Goal: Transaction & Acquisition: Purchase product/service

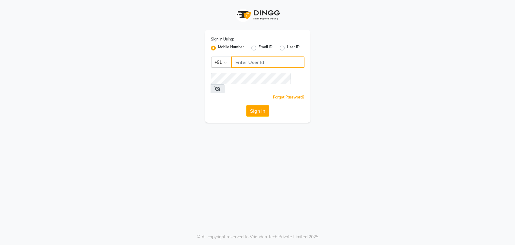
click at [272, 63] on input "Username" at bounding box center [267, 61] width 73 height 11
type input "7065600211"
click at [258, 113] on div "Sign In Using: Mobile Number Email ID User ID Country Code × +91 7065600211 Rem…" at bounding box center [258, 76] width 106 height 93
click at [261, 105] on button "Sign In" at bounding box center [257, 110] width 23 height 11
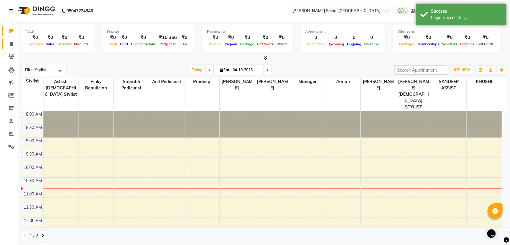
click at [11, 40] on link "Invoice" at bounding box center [9, 44] width 14 height 10
select select "service"
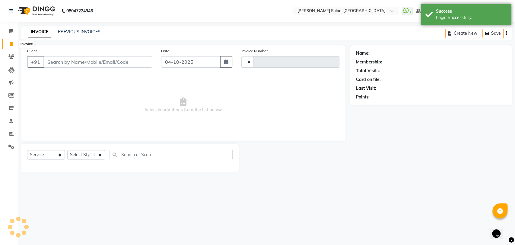
type input "3939"
select select "5893"
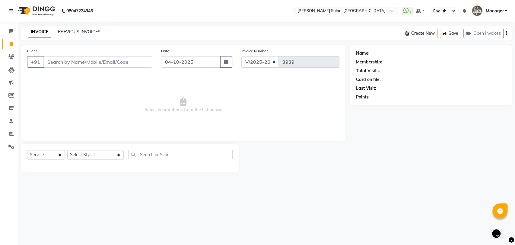
click at [98, 208] on div "08047224946 Select Location × Madonna Salon, Sector 21c, Faridabad WhatsApp Sta…" at bounding box center [257, 122] width 515 height 245
click at [12, 132] on icon at bounding box center [11, 133] width 5 height 5
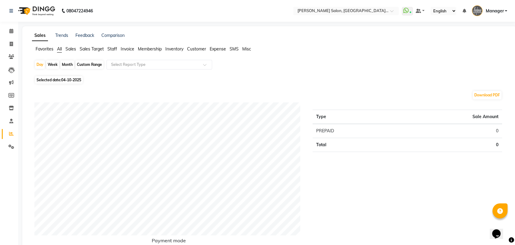
click at [116, 49] on span "Staff" at bounding box center [112, 48] width 10 height 5
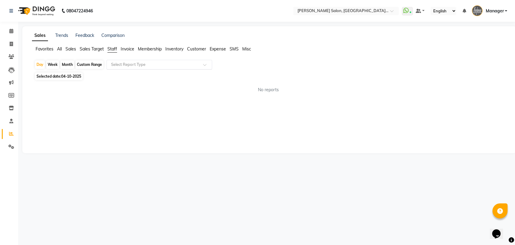
click at [120, 63] on input "text" at bounding box center [153, 65] width 87 height 6
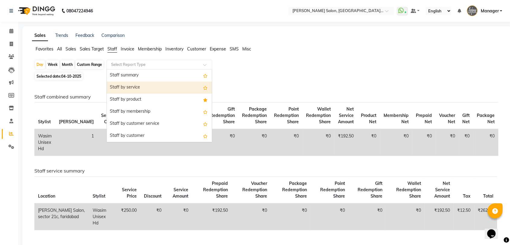
click at [122, 86] on div "Staff by service" at bounding box center [159, 87] width 105 height 12
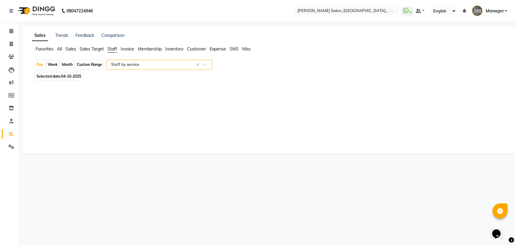
select select "full_report"
select select "csv"
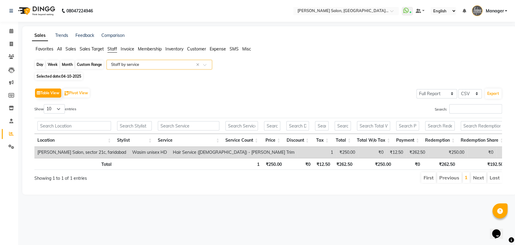
click at [37, 62] on div "Day" at bounding box center [40, 64] width 10 height 8
select select "10"
select select "2025"
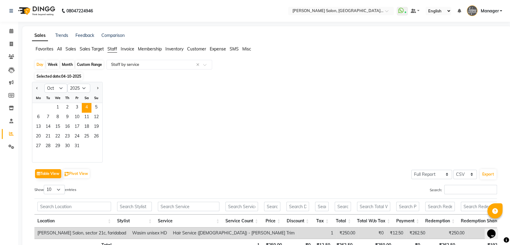
click at [276, 113] on div "Jan Feb Mar Apr May Jun Jul Aug Sep Oct Nov Dec 2015 2016 2017 2018 2019 2020 2…" at bounding box center [267, 122] width 470 height 81
click at [209, 148] on div "Jan Feb Mar Apr May Jun Jul Aug Sep Oct Nov Dec 2015 2016 2017 2018 2019 2020 2…" at bounding box center [267, 122] width 470 height 81
click at [7, 40] on link "Invoice" at bounding box center [9, 44] width 14 height 10
select select "service"
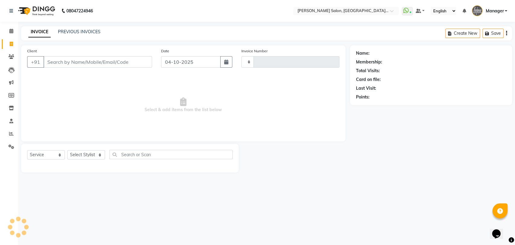
type input "3940"
select select "5893"
click at [74, 33] on link "PREVIOUS INVOICES" at bounding box center [79, 31] width 43 height 5
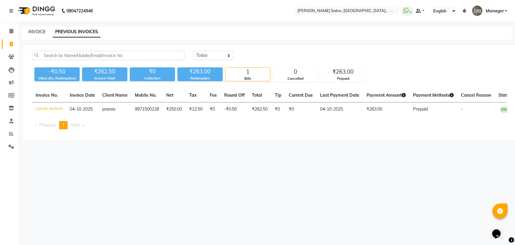
click at [43, 31] on link "INVOICE" at bounding box center [36, 31] width 17 height 5
select select "service"
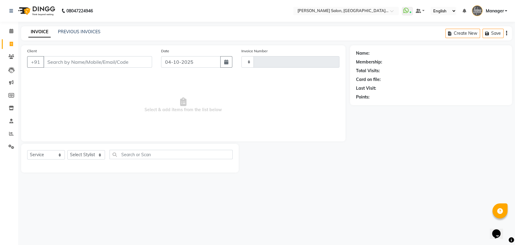
type input "3940"
select select "5893"
click at [65, 31] on link "PREVIOUS INVOICES" at bounding box center [79, 31] width 43 height 5
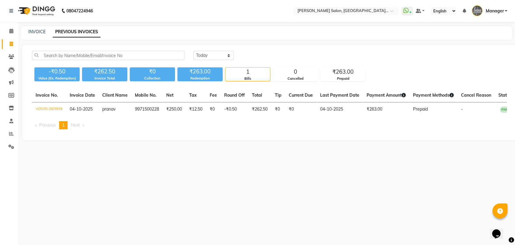
click at [39, 27] on div "INVOICE PREVIOUS INVOICES" at bounding box center [266, 33] width 491 height 14
click at [39, 30] on link "INVOICE" at bounding box center [36, 31] width 17 height 5
select select "service"
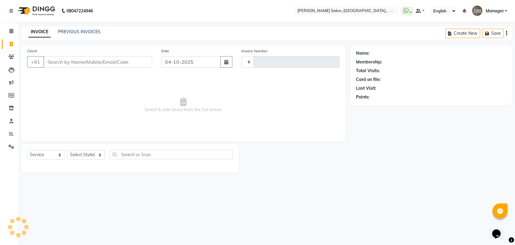
type input "3940"
select select "5893"
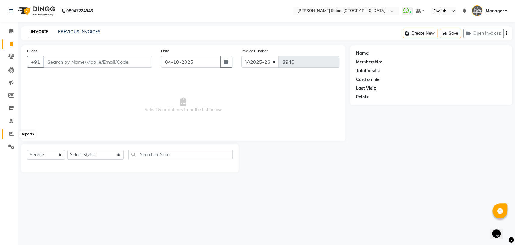
click at [14, 132] on span at bounding box center [11, 133] width 11 height 7
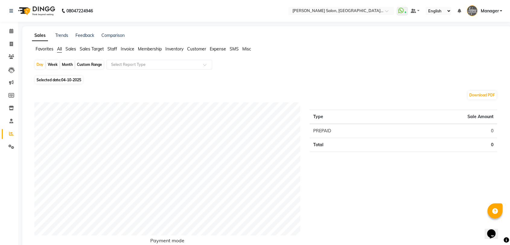
click at [113, 47] on span "Staff" at bounding box center [112, 48] width 10 height 5
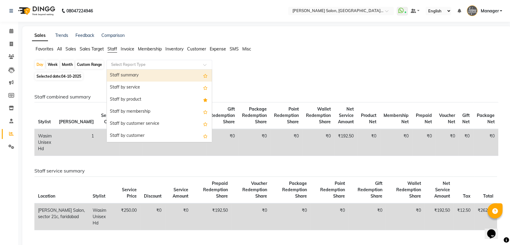
click at [116, 67] on input "text" at bounding box center [153, 65] width 87 height 6
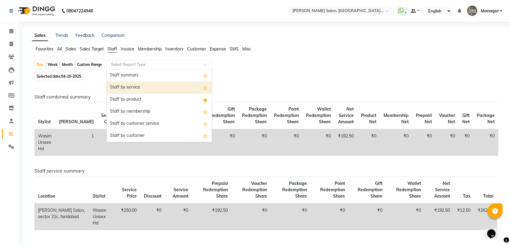
click at [117, 87] on div "Staff by service" at bounding box center [159, 87] width 105 height 12
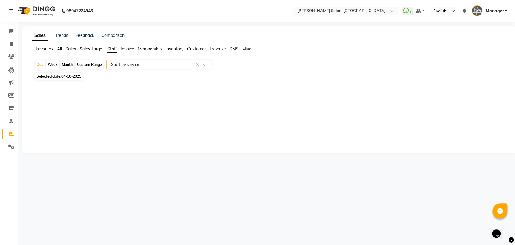
select select "full_report"
select select "csv"
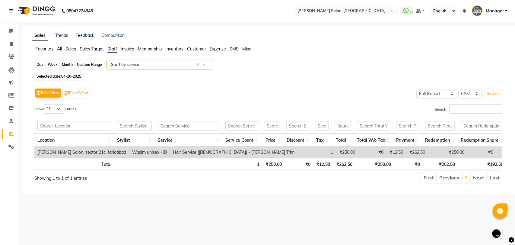
click at [36, 66] on div "Day" at bounding box center [40, 64] width 10 height 8
select select "10"
select select "2025"
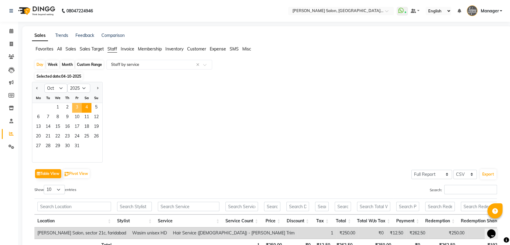
click at [75, 107] on span "3" at bounding box center [77, 108] width 10 height 10
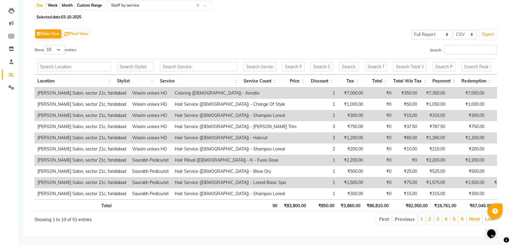
scroll to position [67, 0]
click at [471, 46] on input "Search:" at bounding box center [470, 49] width 53 height 9
click at [456, 30] on select "Select CSV PDF" at bounding box center [465, 34] width 24 height 9
click at [445, 45] on input "Search:" at bounding box center [470, 49] width 53 height 9
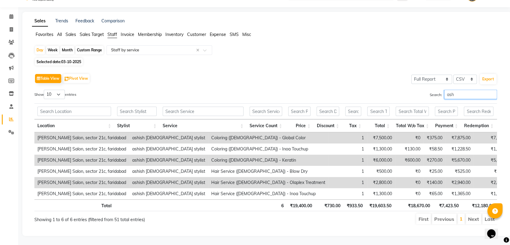
scroll to position [24, 0]
type input "ashi"
click at [464, 79] on div "Table View Pivot View Select Full Report Filtered Report Select CSV PDF Export …" at bounding box center [265, 148] width 463 height 153
drag, startPoint x: 465, startPoint y: 82, endPoint x: 410, endPoint y: 80, distance: 54.7
click at [410, 90] on div "Search: ashi" at bounding box center [383, 96] width 227 height 12
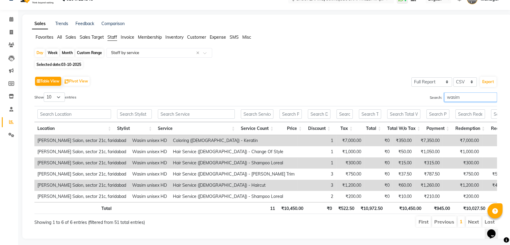
scroll to position [0, 0]
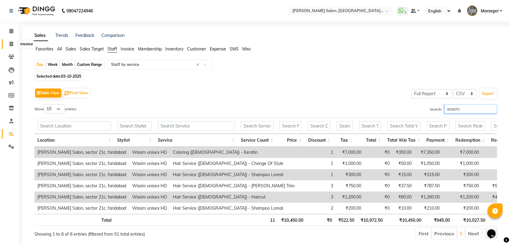
type input "wasim"
click at [14, 44] on span at bounding box center [11, 44] width 11 height 7
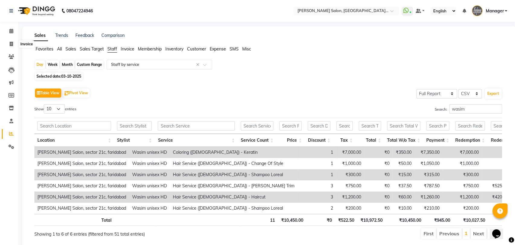
select select "5893"
select select "service"
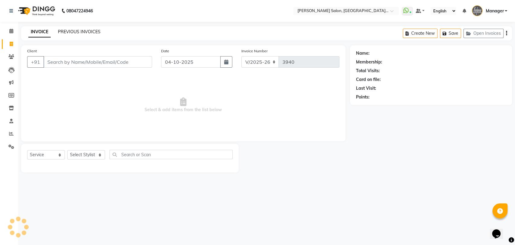
click at [77, 33] on link "PREVIOUS INVOICES" at bounding box center [79, 31] width 43 height 5
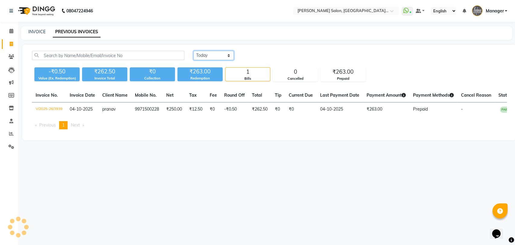
click at [202, 56] on select "Today Yesterday Custom Range" at bounding box center [213, 55] width 40 height 9
select select "range"
click at [193, 51] on select "Today Yesterday Custom Range" at bounding box center [213, 55] width 40 height 9
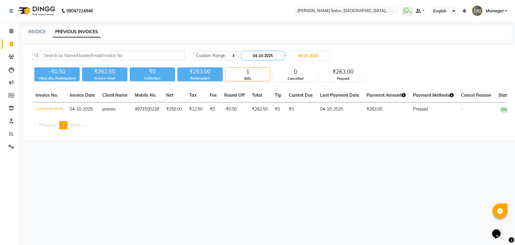
click at [265, 57] on input "04-10-2025" at bounding box center [263, 55] width 42 height 8
select select "10"
select select "2025"
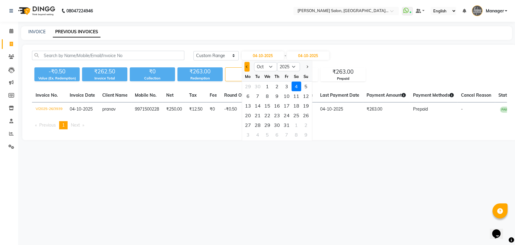
click at [245, 69] on button "Previous month" at bounding box center [246, 67] width 5 height 10
select select "9"
click at [250, 124] on div "29" at bounding box center [248, 125] width 10 height 10
type input "29-09-2025"
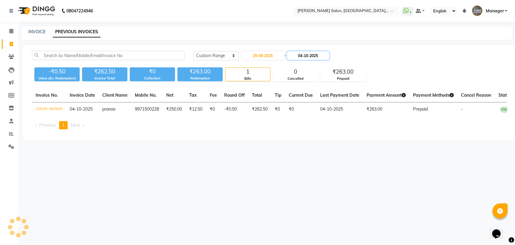
click at [308, 59] on input "04-10-2025" at bounding box center [308, 55] width 42 height 8
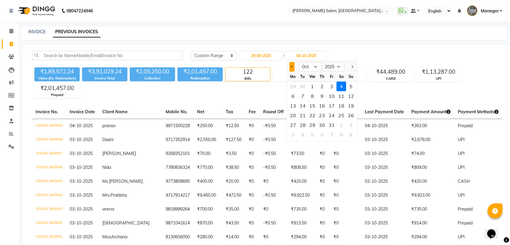
click at [290, 70] on button "Previous month" at bounding box center [291, 67] width 5 height 10
select select "9"
click at [294, 124] on div "29" at bounding box center [293, 125] width 10 height 10
type input "29-09-2025"
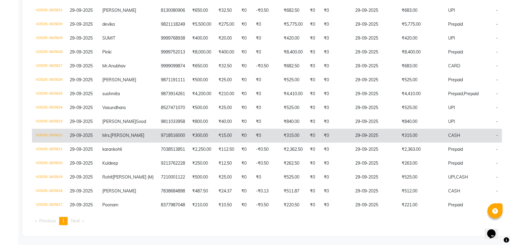
scroll to position [200, 0]
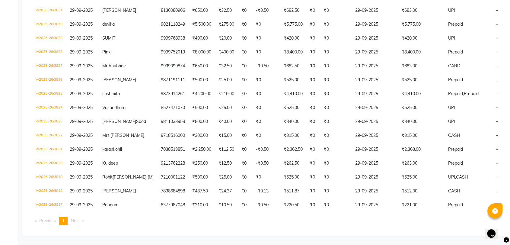
click at [80, 222] on span "Next page" at bounding box center [75, 220] width 9 height 5
drag, startPoint x: 72, startPoint y: 222, endPoint x: 66, endPoint y: 221, distance: 6.7
click at [71, 222] on li "Next page" at bounding box center [77, 221] width 19 height 8
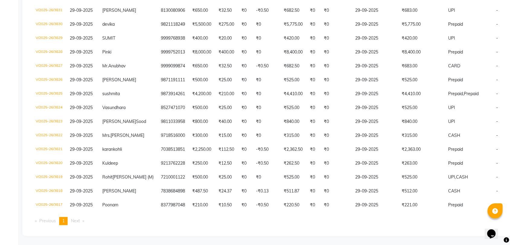
click at [65, 221] on span "1" at bounding box center [63, 220] width 2 height 5
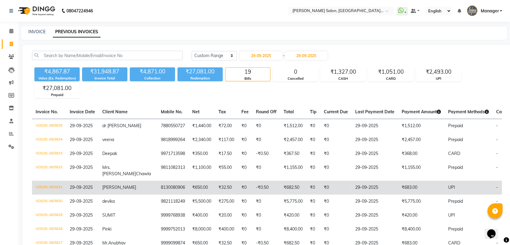
scroll to position [0, 0]
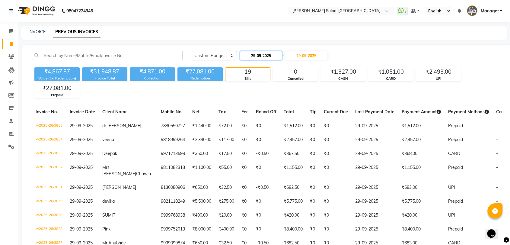
click at [261, 59] on input "29-09-2025" at bounding box center [261, 55] width 42 height 8
select select "9"
select select "2025"
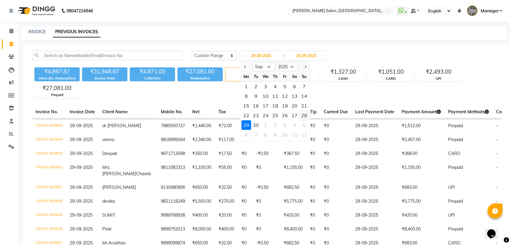
click at [304, 113] on div "28" at bounding box center [304, 115] width 10 height 10
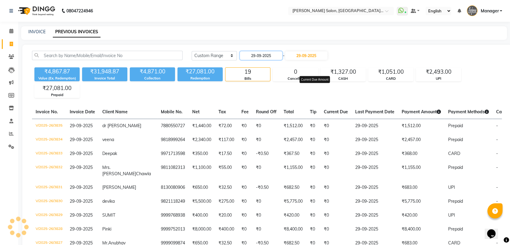
type input "28-09-2025"
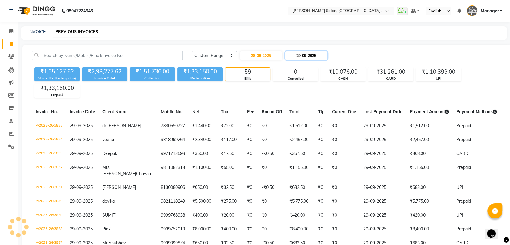
click at [306, 54] on input "29-09-2025" at bounding box center [306, 55] width 42 height 8
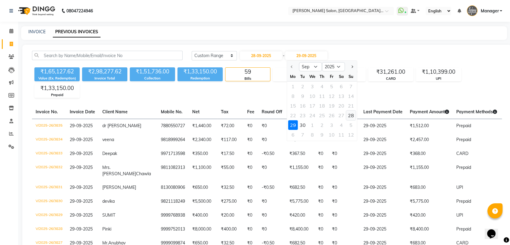
click at [350, 113] on div "28" at bounding box center [351, 115] width 10 height 10
type input "28-09-2025"
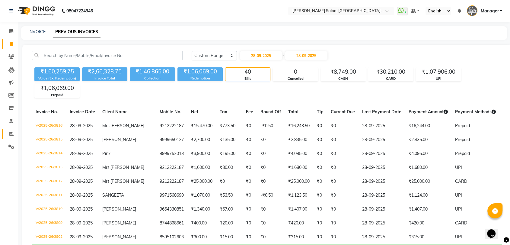
click at [11, 133] on icon at bounding box center [11, 133] width 5 height 5
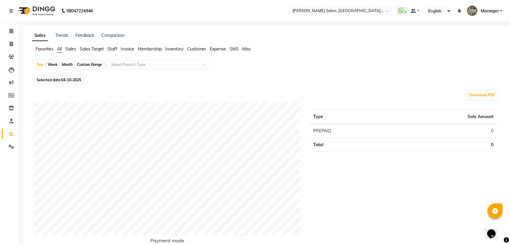
click at [114, 50] on span "Staff" at bounding box center [112, 48] width 10 height 5
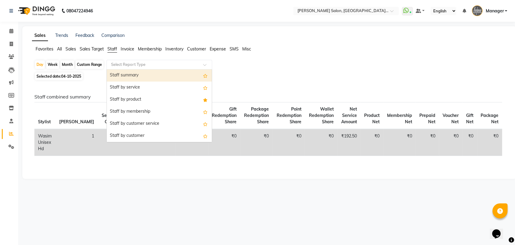
click at [158, 65] on input "text" at bounding box center [153, 65] width 87 height 6
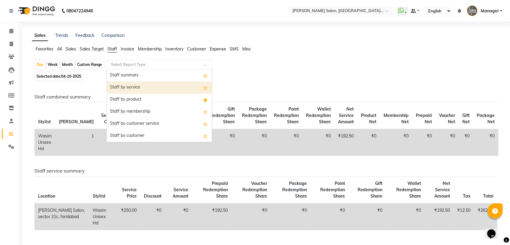
click at [138, 88] on div "Staff by service" at bounding box center [159, 87] width 105 height 12
select select "full_report"
select select "csv"
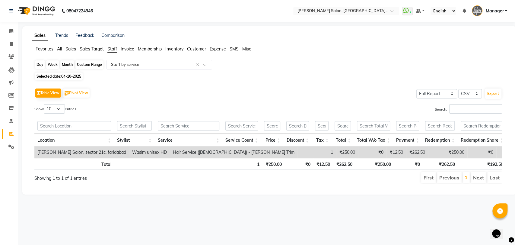
click at [39, 66] on div "Day" at bounding box center [40, 64] width 10 height 8
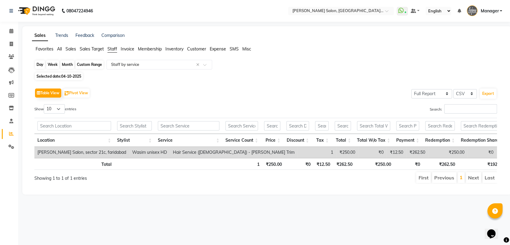
select select "10"
select select "2025"
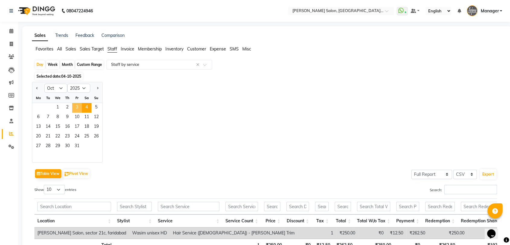
click at [74, 106] on span "3" at bounding box center [77, 108] width 10 height 10
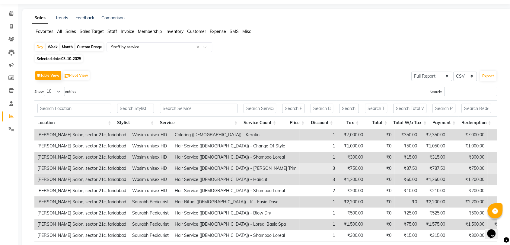
scroll to position [33, 0]
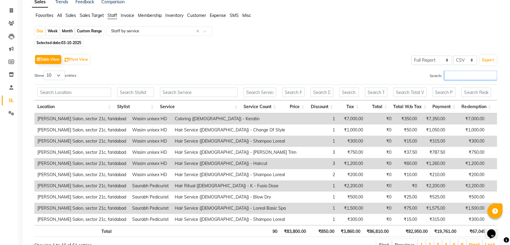
click at [459, 72] on input "Search:" at bounding box center [470, 75] width 53 height 9
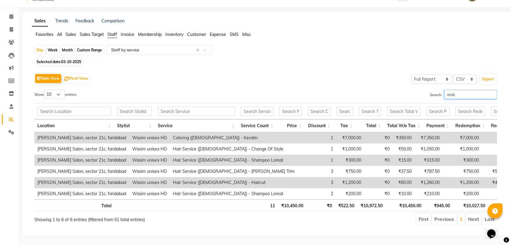
scroll to position [24, 0]
drag, startPoint x: 464, startPoint y: 81, endPoint x: 430, endPoint y: 84, distance: 34.0
click at [430, 90] on label "Search: was" at bounding box center [463, 94] width 67 height 9
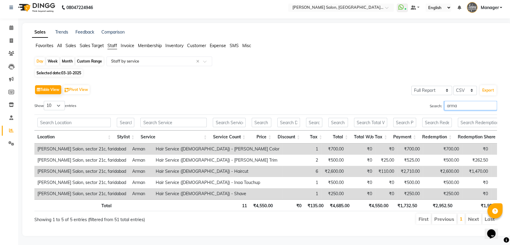
scroll to position [13, 0]
drag, startPoint x: 464, startPoint y: 99, endPoint x: 411, endPoint y: 97, distance: 52.2
click at [413, 101] on div "Search: arma" at bounding box center [383, 107] width 227 height 12
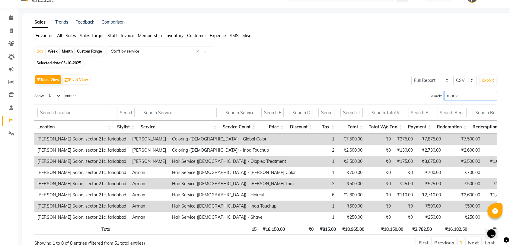
scroll to position [0, 0]
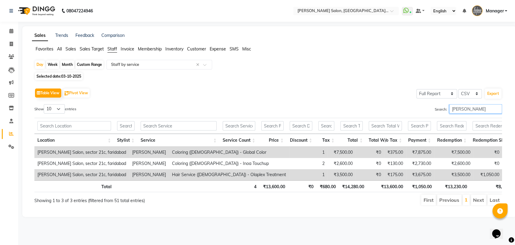
drag, startPoint x: 471, startPoint y: 107, endPoint x: 424, endPoint y: 112, distance: 46.7
click at [424, 112] on div "Search: manveer" at bounding box center [387, 110] width 229 height 12
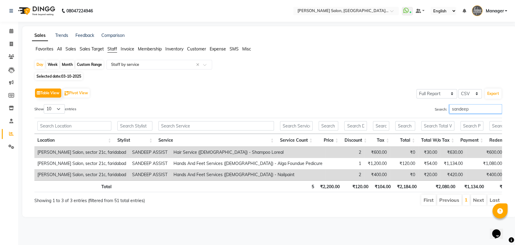
drag, startPoint x: 473, startPoint y: 107, endPoint x: 404, endPoint y: 114, distance: 68.8
click at [406, 114] on div "Search: sandeep" at bounding box center [387, 110] width 229 height 12
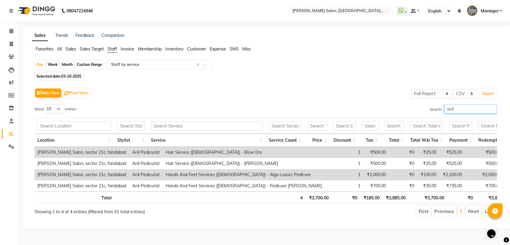
drag, startPoint x: 464, startPoint y: 107, endPoint x: 413, endPoint y: 117, distance: 51.3
click at [413, 117] on div "Show 10 25 50 100 entries Search: anil Location Stylist Service Service Count P…" at bounding box center [265, 160] width 463 height 113
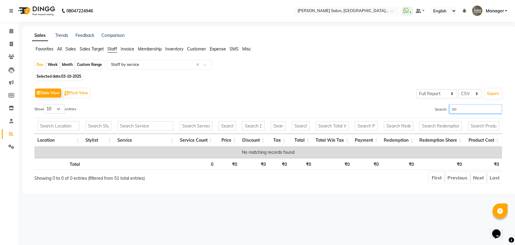
type input "s"
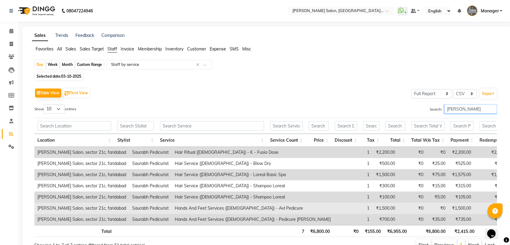
scroll to position [36, 0]
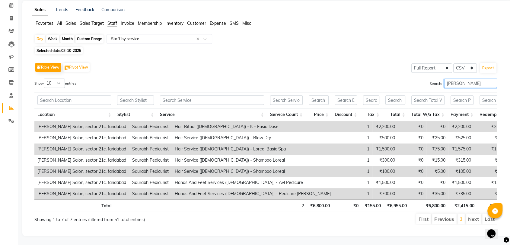
drag, startPoint x: 456, startPoint y: 72, endPoint x: 410, endPoint y: 80, distance: 46.5
click at [416, 79] on div "Search: saur" at bounding box center [383, 84] width 227 height 12
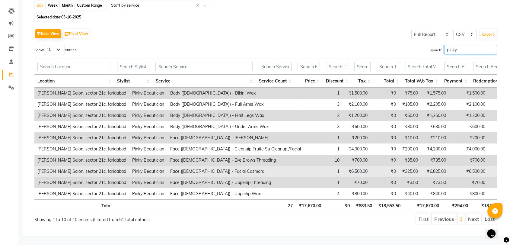
scroll to position [69, 0]
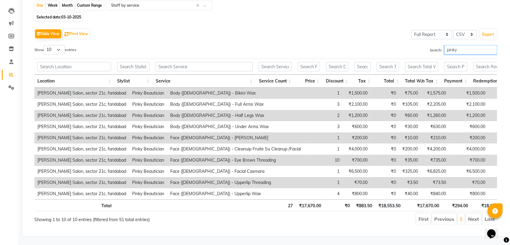
drag, startPoint x: 468, startPoint y: 41, endPoint x: 408, endPoint y: 39, distance: 60.4
click at [408, 45] on div "Search: pinky" at bounding box center [383, 51] width 227 height 12
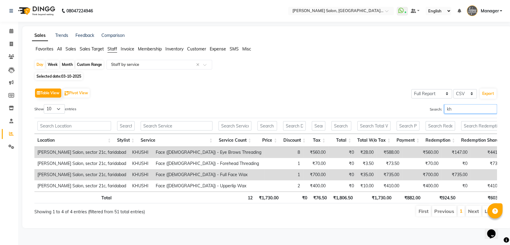
scroll to position [2, 0]
drag, startPoint x: 456, startPoint y: 108, endPoint x: 394, endPoint y: 104, distance: 62.9
click at [394, 104] on div "Search: khush" at bounding box center [383, 110] width 227 height 12
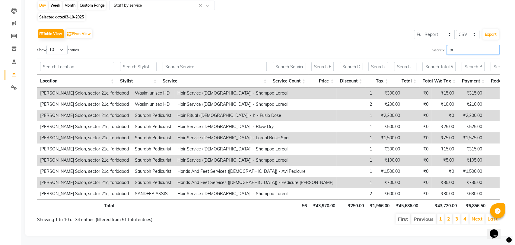
scroll to position [0, 0]
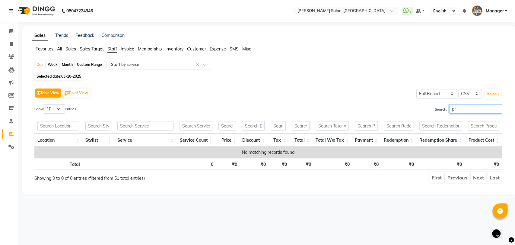
type input "p"
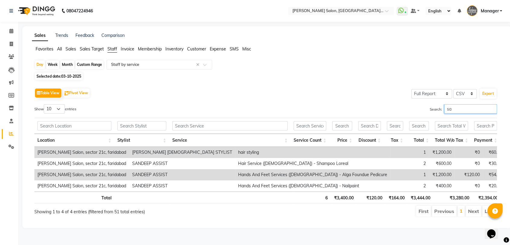
type input "s"
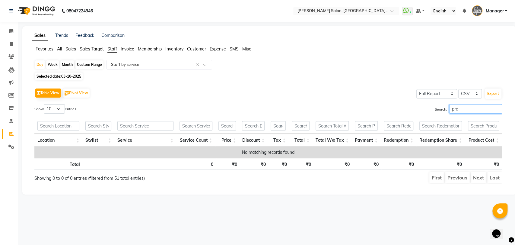
type input "pra"
click at [4, 42] on link "Invoice" at bounding box center [9, 44] width 14 height 10
select select "5893"
select select "service"
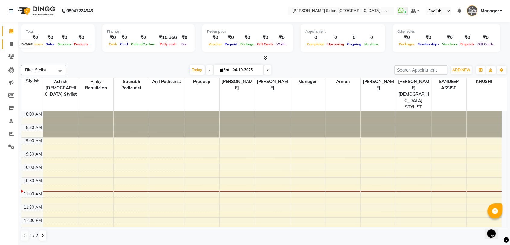
click at [10, 45] on icon at bounding box center [11, 44] width 3 height 5
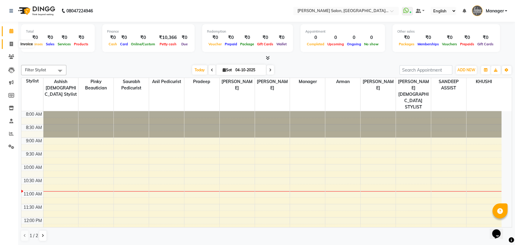
select select "5893"
select select "service"
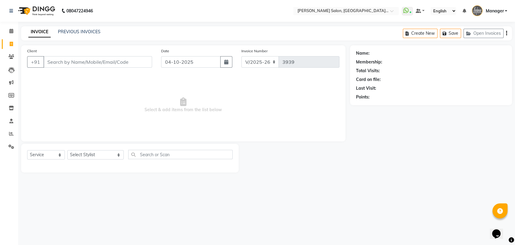
click at [78, 66] on input "Client" at bounding box center [97, 61] width 109 height 11
click at [80, 62] on input "Client" at bounding box center [97, 61] width 109 height 11
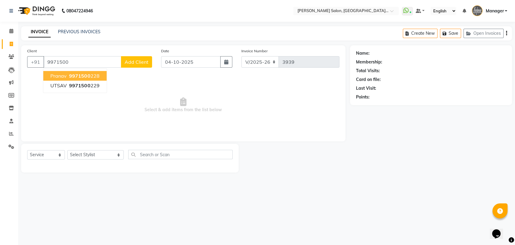
click at [83, 74] on span "9971500" at bounding box center [79, 76] width 21 height 6
type input "9971500228"
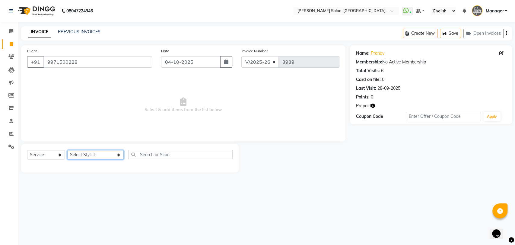
click at [69, 157] on select "Select Stylist Anil Pedicurist [PERSON_NAME] [DEMOGRAPHIC_DATA] stylist [PERSON…" at bounding box center [95, 154] width 56 height 9
select select "48533"
click at [67, 150] on select "Select Stylist Anil Pedicurist [PERSON_NAME] [DEMOGRAPHIC_DATA] stylist [PERSON…" at bounding box center [95, 154] width 56 height 9
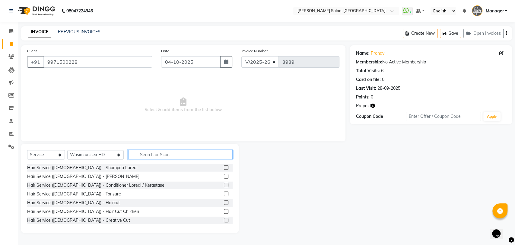
click at [153, 157] on input "text" at bounding box center [180, 154] width 104 height 9
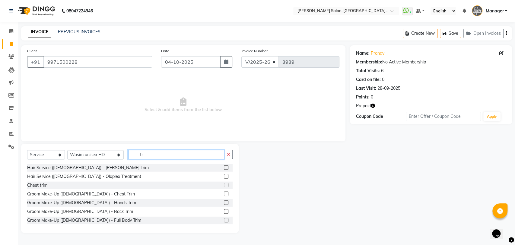
type input "tr"
click at [224, 167] on label at bounding box center [226, 167] width 5 height 5
click at [224, 167] on input "checkbox" at bounding box center [226, 168] width 4 height 4
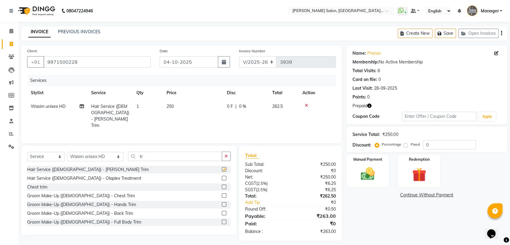
checkbox input "false"
click at [371, 104] on icon "button" at bounding box center [369, 106] width 4 height 4
click at [411, 174] on img at bounding box center [419, 174] width 24 height 18
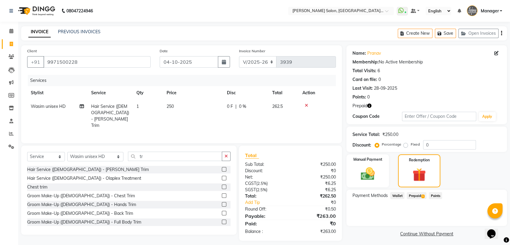
click at [412, 202] on div "Payment Methods Wallet Prepaid 1 Points" at bounding box center [426, 208] width 161 height 36
click at [413, 197] on span "Prepaid 1" at bounding box center [417, 195] width 20 height 7
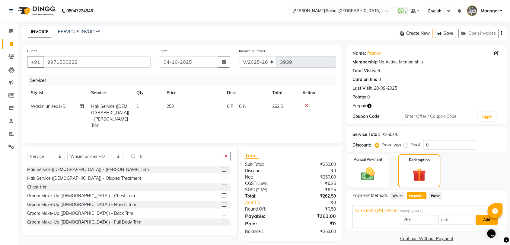
click at [476, 219] on button "Add" at bounding box center [487, 220] width 22 height 10
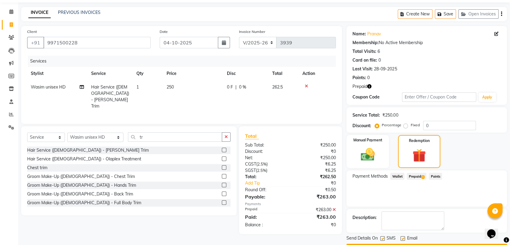
scroll to position [36, 0]
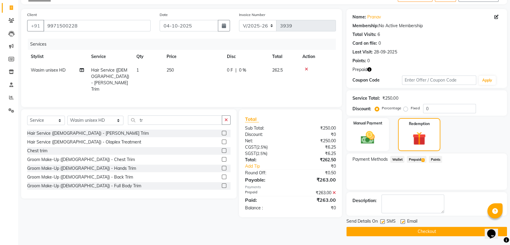
click at [429, 231] on button "Checkout" at bounding box center [426, 231] width 161 height 9
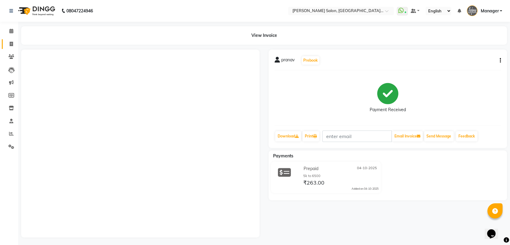
click at [11, 42] on icon at bounding box center [11, 44] width 3 height 5
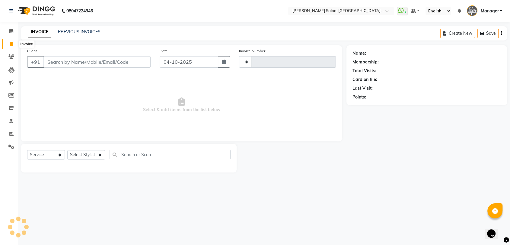
click at [8, 42] on span at bounding box center [11, 44] width 11 height 7
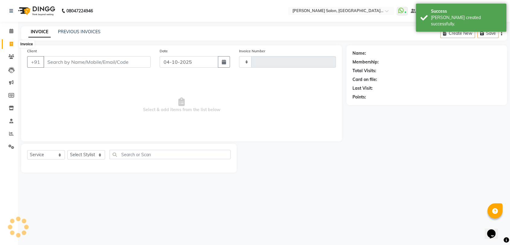
select select "5893"
select select "service"
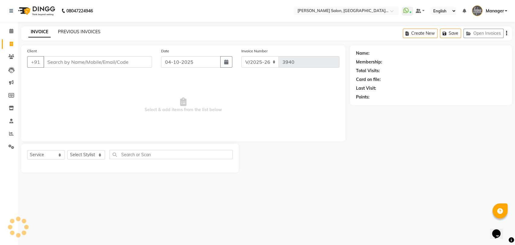
click at [85, 30] on link "PREVIOUS INVOICES" at bounding box center [79, 31] width 43 height 5
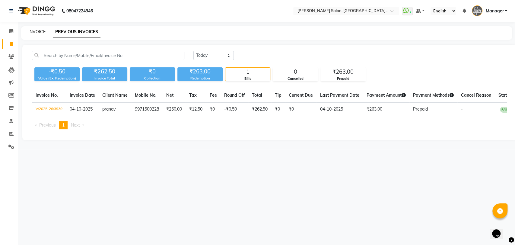
click at [34, 32] on link "INVOICE" at bounding box center [36, 31] width 17 height 5
select select "service"
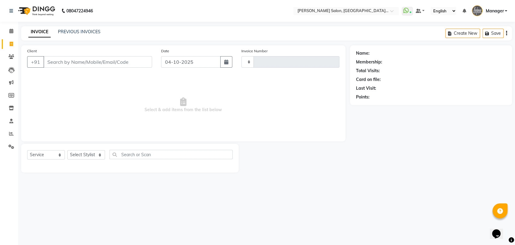
type input "3940"
select select "5893"
click at [11, 129] on li "Reports" at bounding box center [9, 133] width 18 height 13
click at [11, 135] on icon at bounding box center [11, 133] width 5 height 5
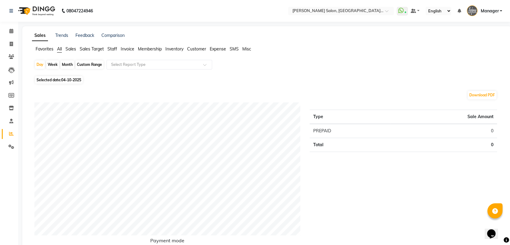
click at [9, 49] on li "Invoice" at bounding box center [9, 44] width 18 height 13
click at [13, 44] on span at bounding box center [11, 44] width 11 height 7
select select "service"
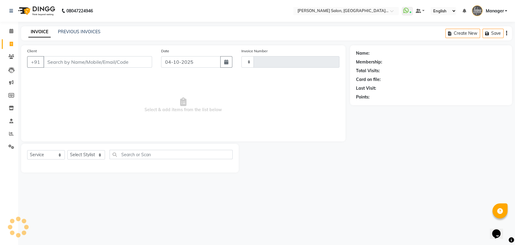
type input "3940"
select select "5893"
click at [79, 59] on input "Client" at bounding box center [97, 61] width 109 height 11
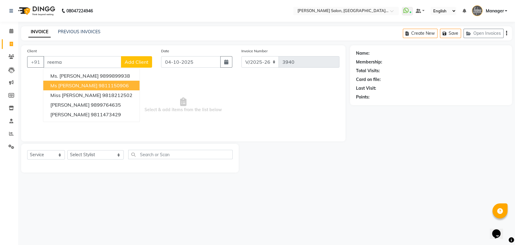
click at [70, 86] on span "Ms [PERSON_NAME]" at bounding box center [73, 85] width 47 height 6
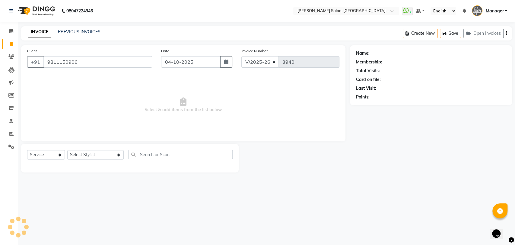
type input "9811150906"
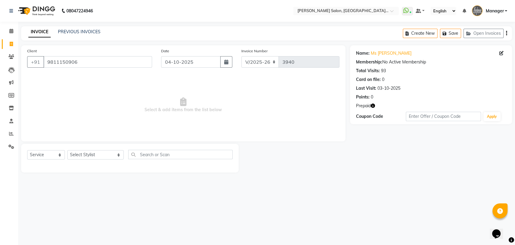
click at [374, 104] on icon "button" at bounding box center [373, 106] width 4 height 4
